Goal: Task Accomplishment & Management: Use online tool/utility

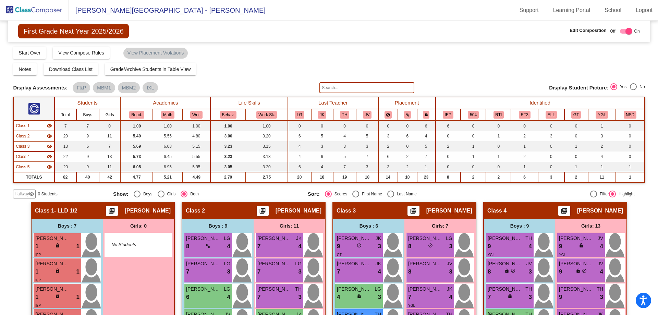
click at [36, 8] on img at bounding box center [34, 10] width 69 height 20
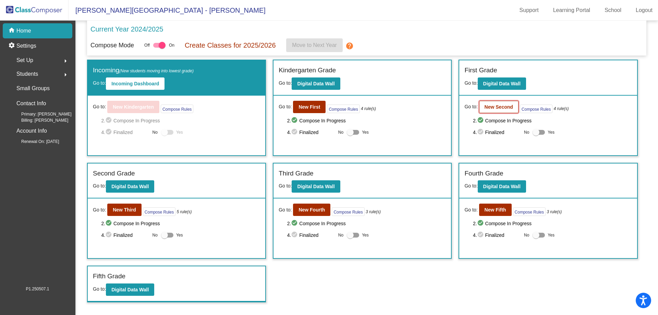
click at [500, 106] on b "New Second" at bounding box center [499, 106] width 28 height 5
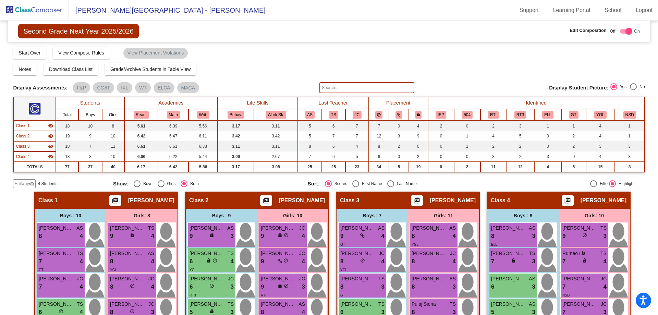
click at [334, 84] on input "text" at bounding box center [367, 87] width 95 height 11
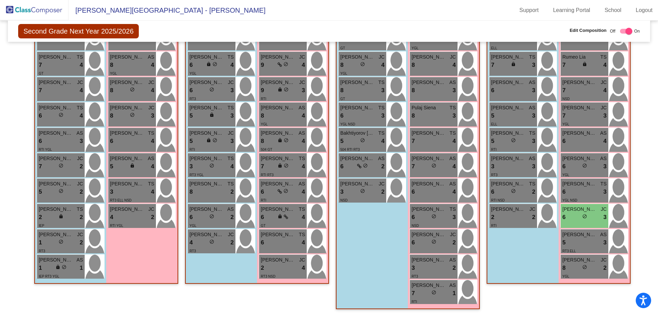
scroll to position [198, 0]
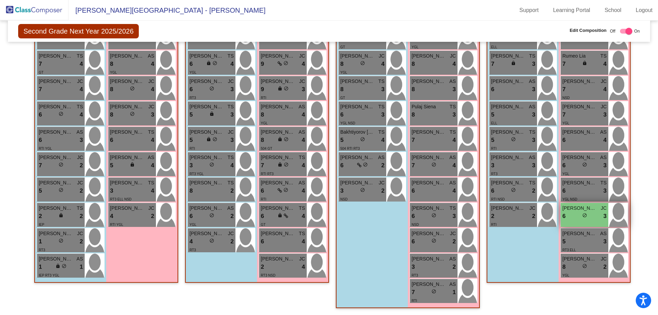
type input "zun"
click at [574, 213] on div "6 lock do_not_disturb_alt 3" at bounding box center [585, 216] width 44 height 9
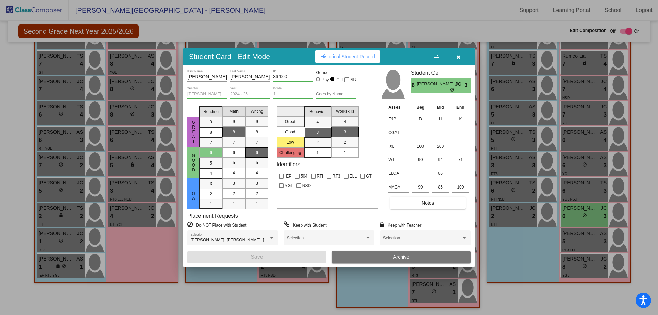
click at [462, 53] on button "button" at bounding box center [459, 56] width 22 height 12
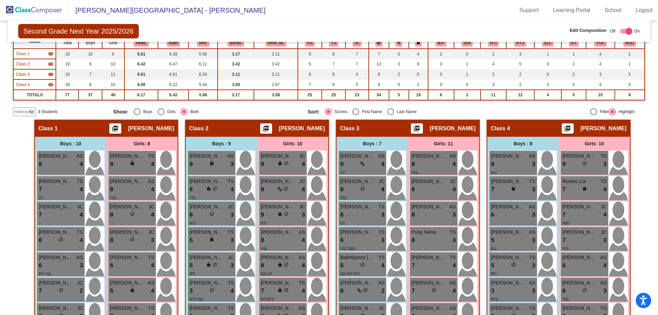
scroll to position [69, 0]
